Goal: Task Accomplishment & Management: Manage account settings

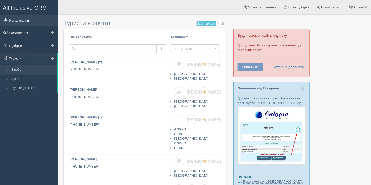
click at [21, 19] on link "Нагадування" at bounding box center [29, 20] width 58 height 11
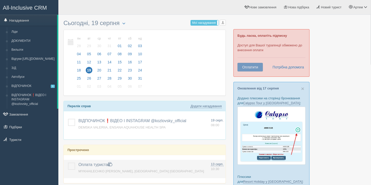
click at [68, 163] on label at bounding box center [68, 163] width 0 height 0
click at [0, 0] on input "checkbox" at bounding box center [0, 0] width 0 height 0
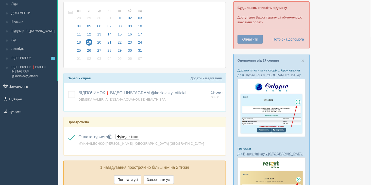
scroll to position [25, 0]
